Goal: Task Accomplishment & Management: Manage account settings

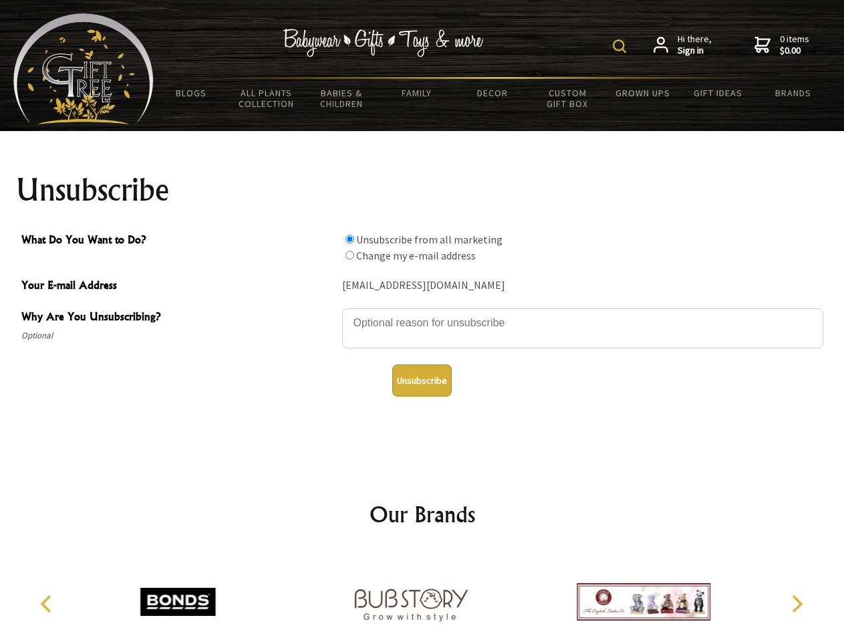
click at [622, 46] on img at bounding box center [619, 45] width 13 height 13
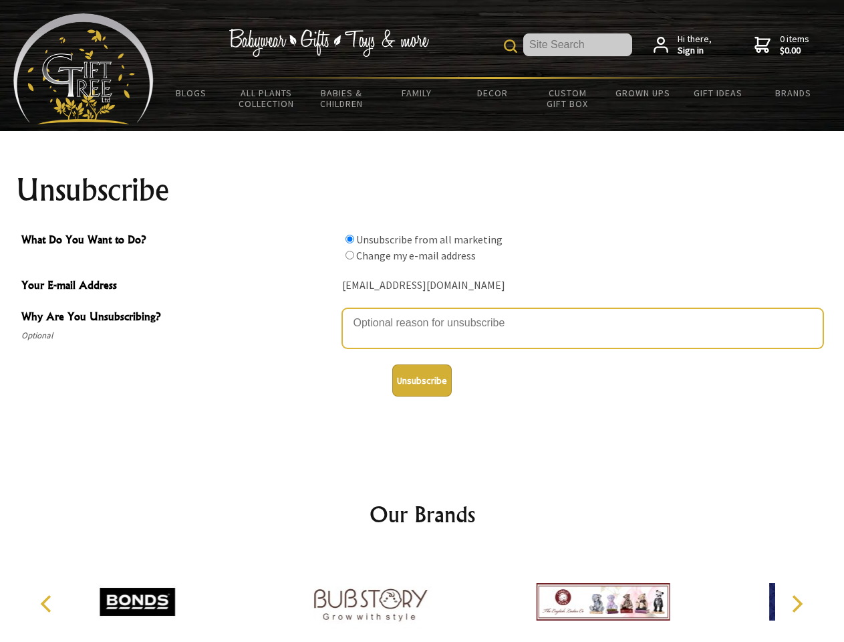
click at [422, 313] on textarea "Why Are You Unsubscribing?" at bounding box center [582, 328] width 481 height 40
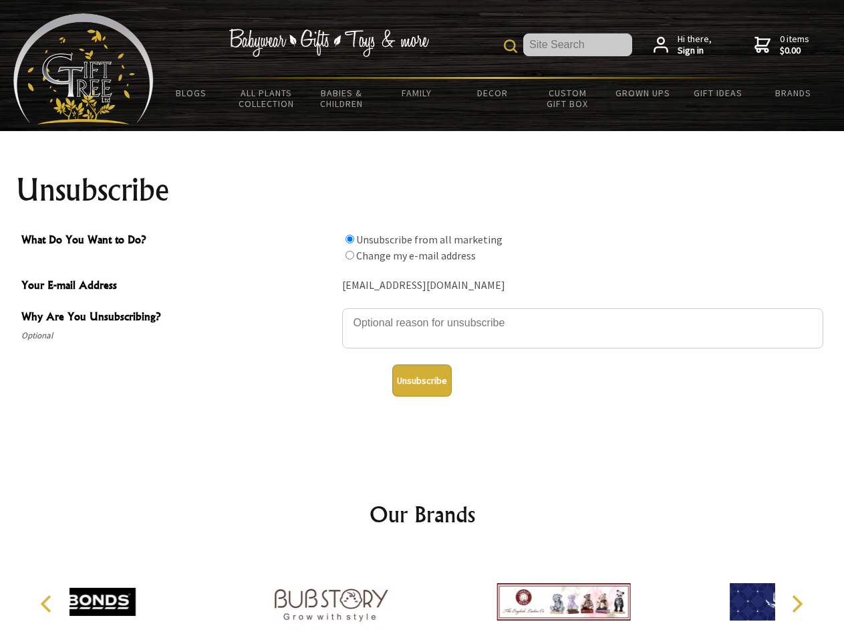
click at [350, 239] on input "What Do You Want to Do?" at bounding box center [350, 239] width 9 height 9
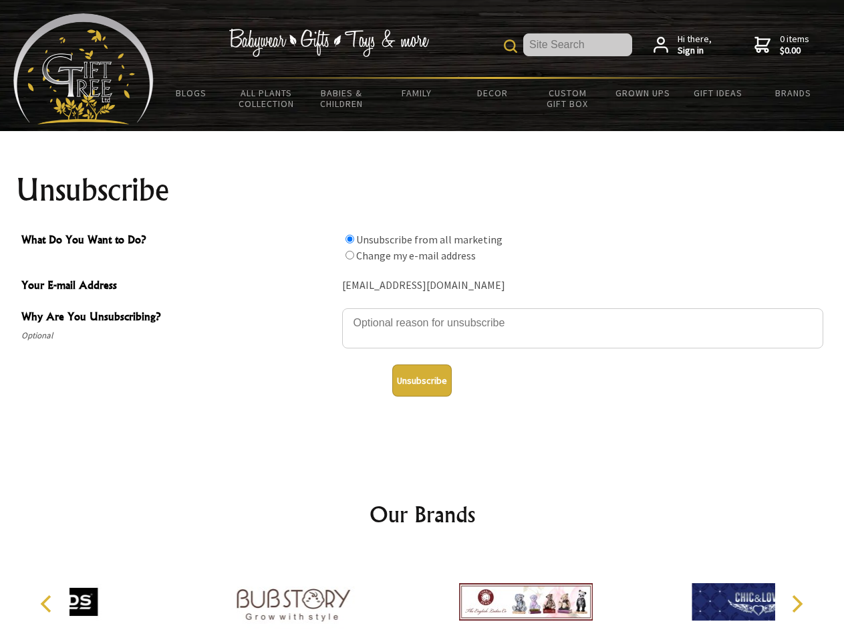
click at [350, 255] on input "What Do You Want to Do?" at bounding box center [350, 255] width 9 height 9
radio input "true"
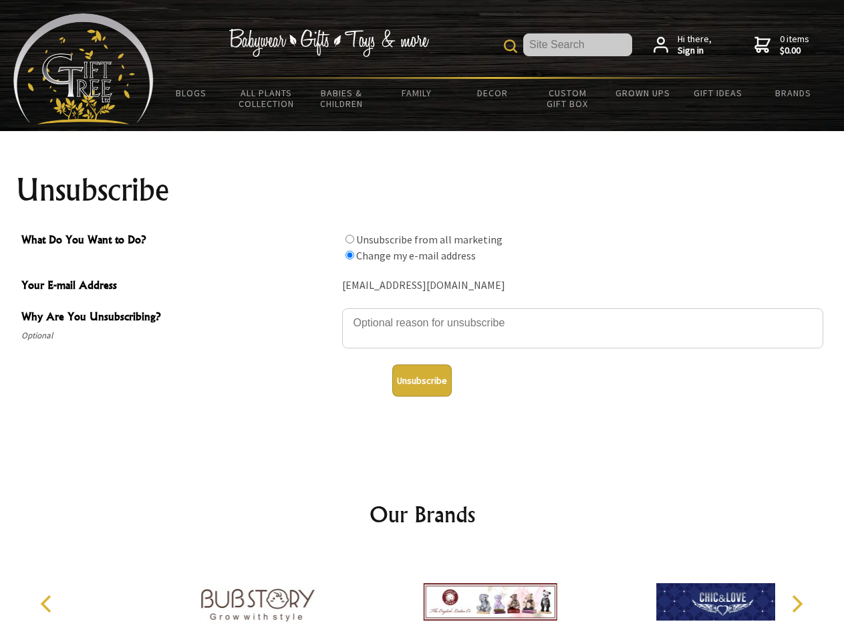
click at [422, 380] on button "Unsubscribe" at bounding box center [421, 380] width 59 height 32
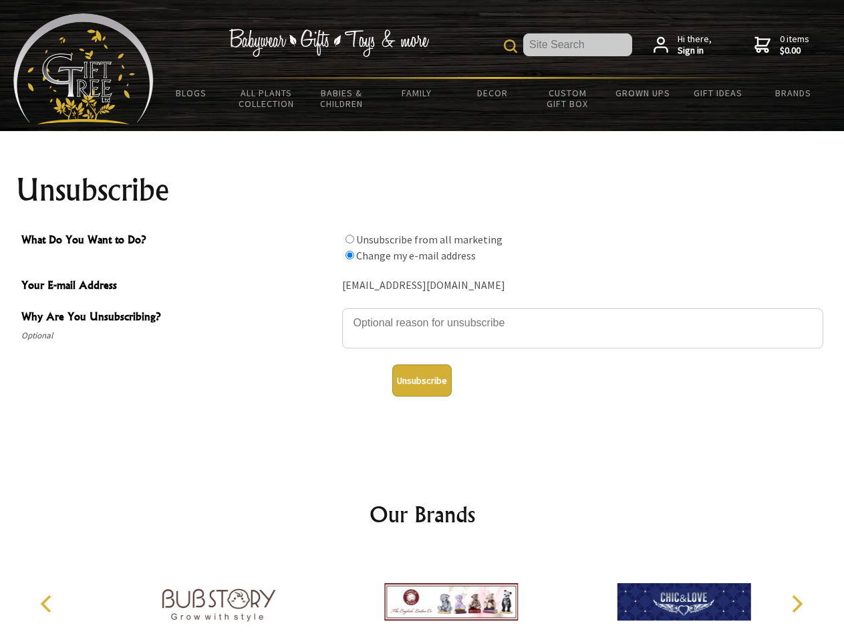
click at [48, 604] on icon "Previous" at bounding box center [47, 603] width 17 height 17
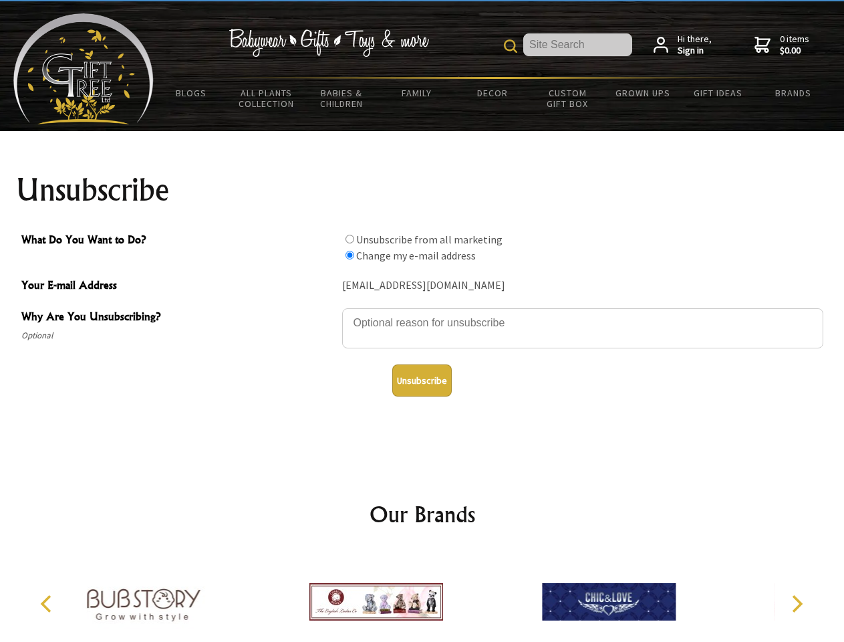
click at [797, 604] on icon "Next" at bounding box center [795, 603] width 17 height 17
